Goal: Navigation & Orientation: Find specific page/section

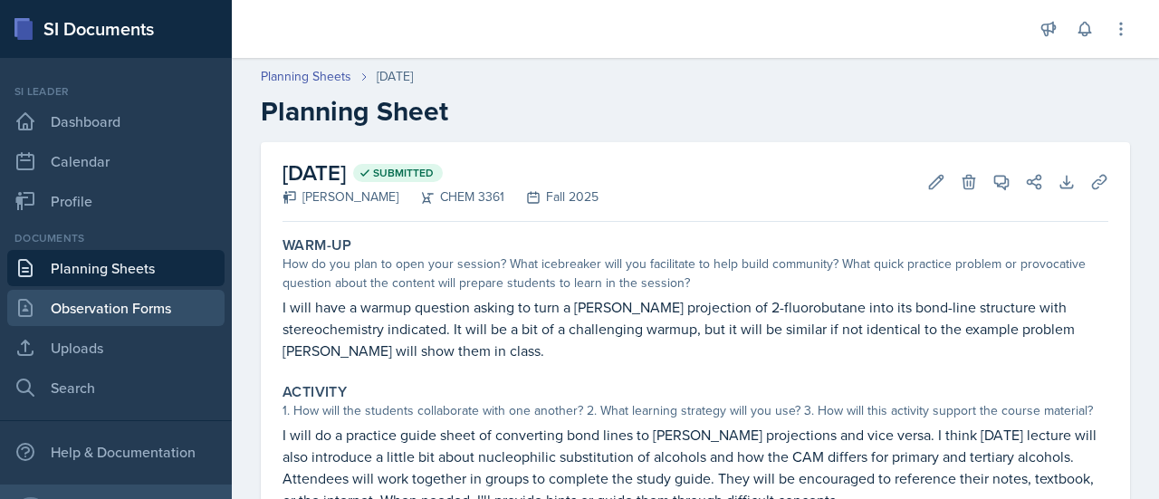
click at [86, 302] on link "Observation Forms" at bounding box center [115, 308] width 217 height 36
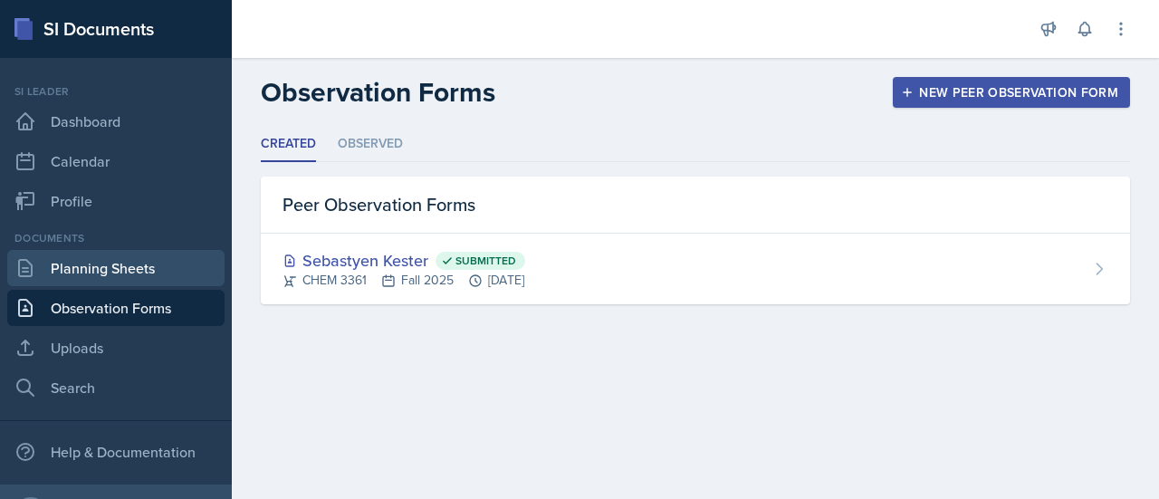
click at [94, 278] on link "Planning Sheets" at bounding box center [115, 268] width 217 height 36
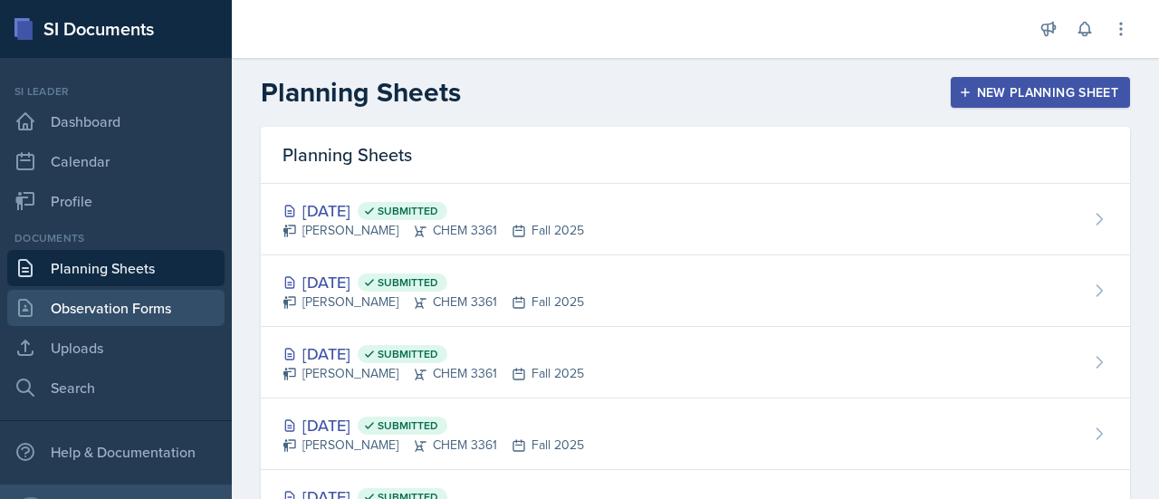
click at [110, 301] on link "Observation Forms" at bounding box center [115, 308] width 217 height 36
